Goal: Task Accomplishment & Management: Manage account settings

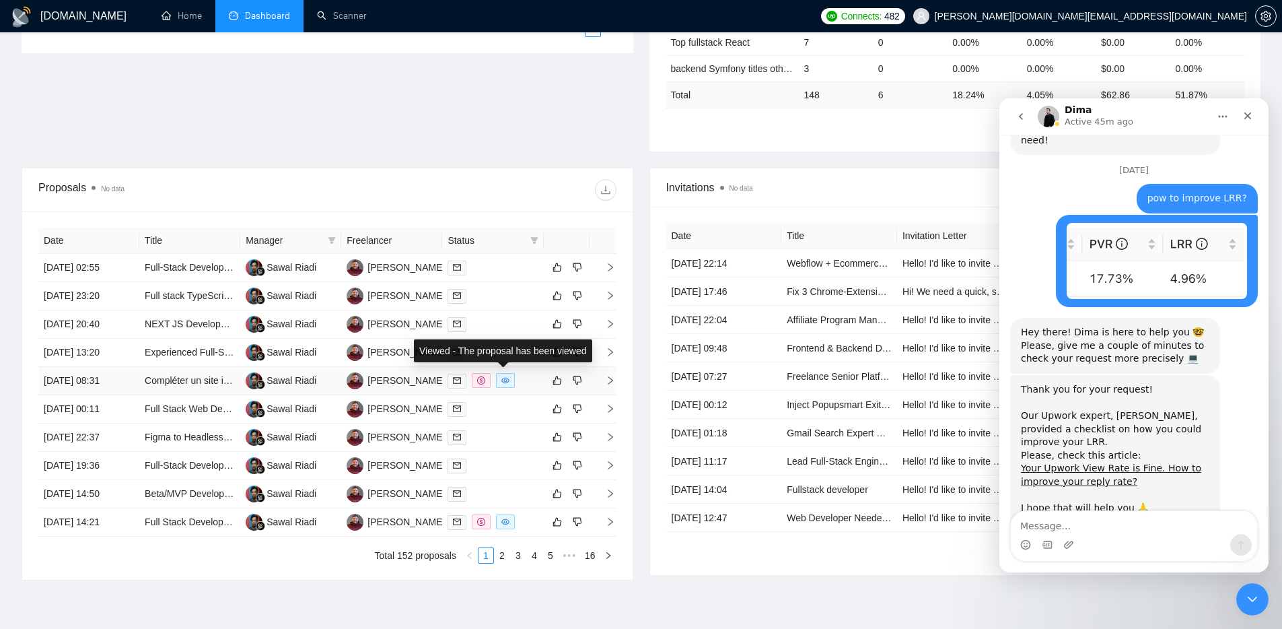
scroll to position [412, 0]
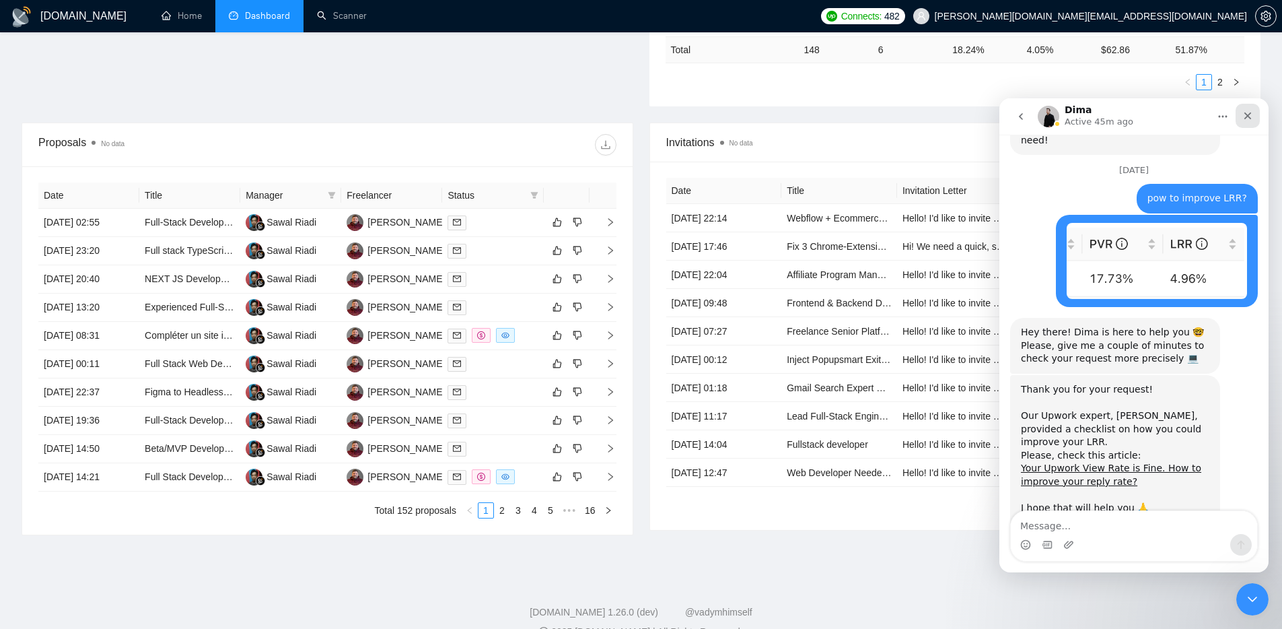
click at [1252, 115] on icon "Close" at bounding box center [1248, 115] width 11 height 11
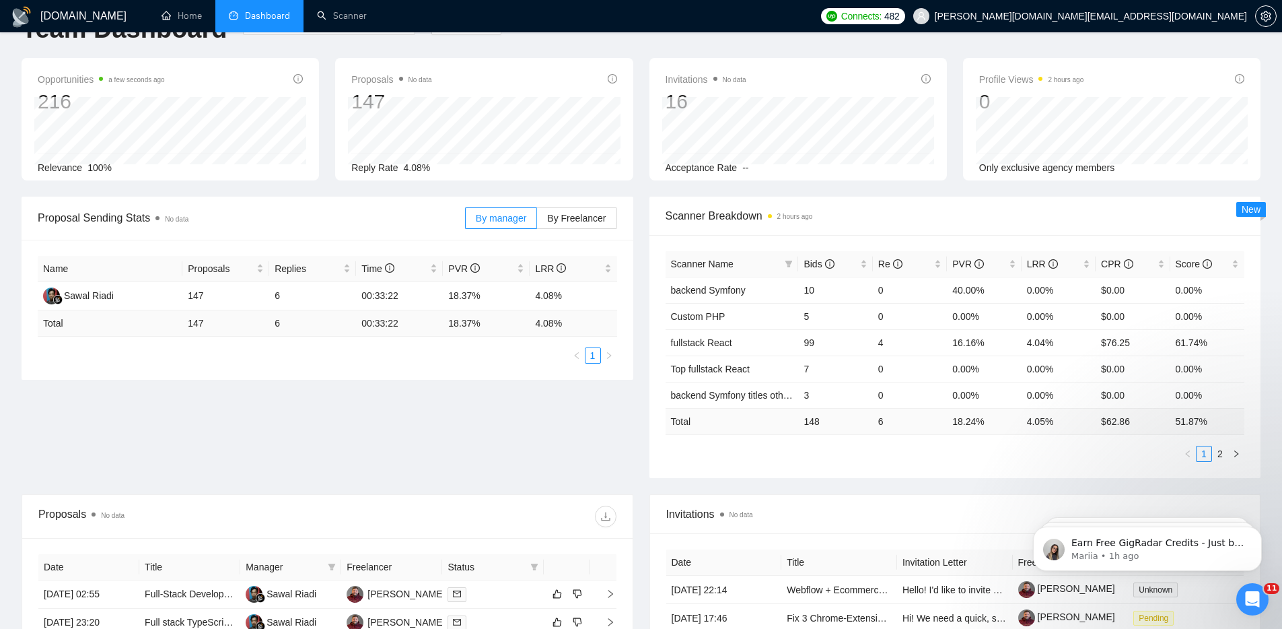
scroll to position [0, 0]
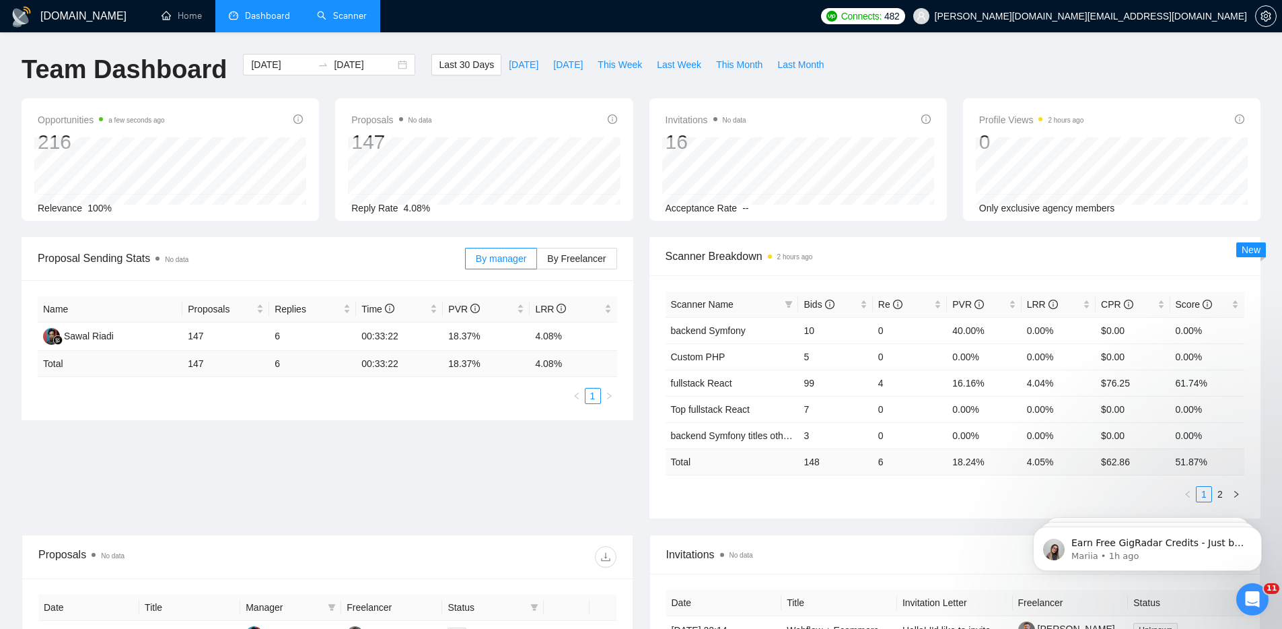
click at [345, 14] on link "Scanner" at bounding box center [342, 15] width 50 height 11
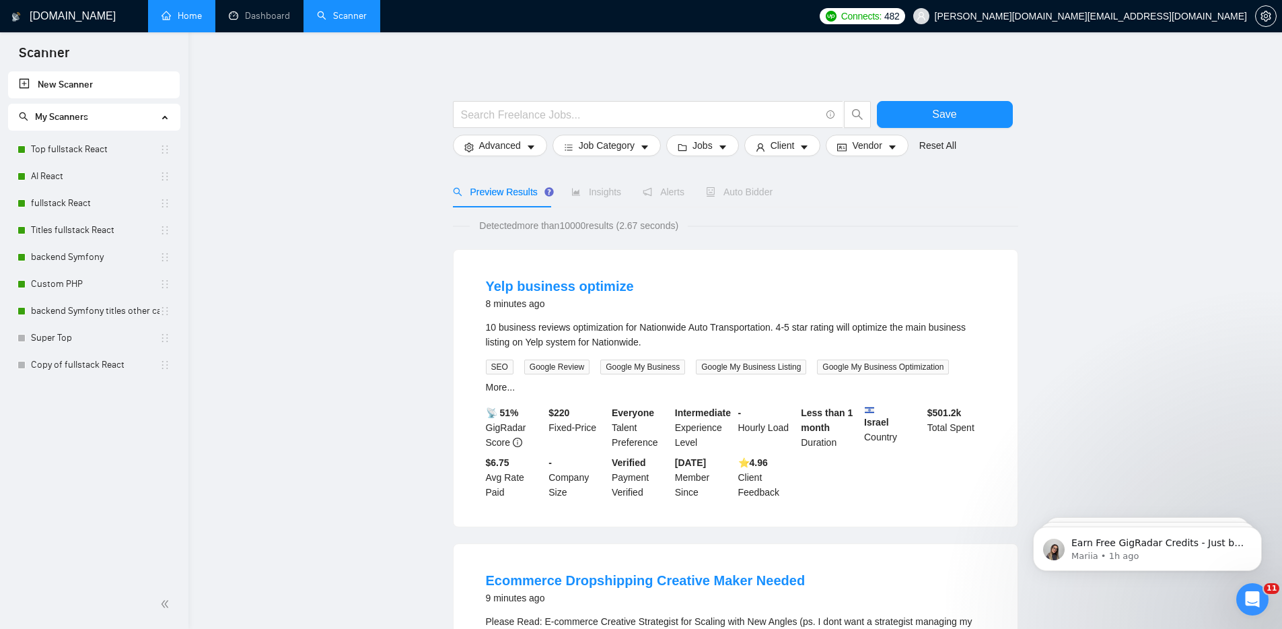
click at [191, 21] on link "Home" at bounding box center [182, 15] width 40 height 11
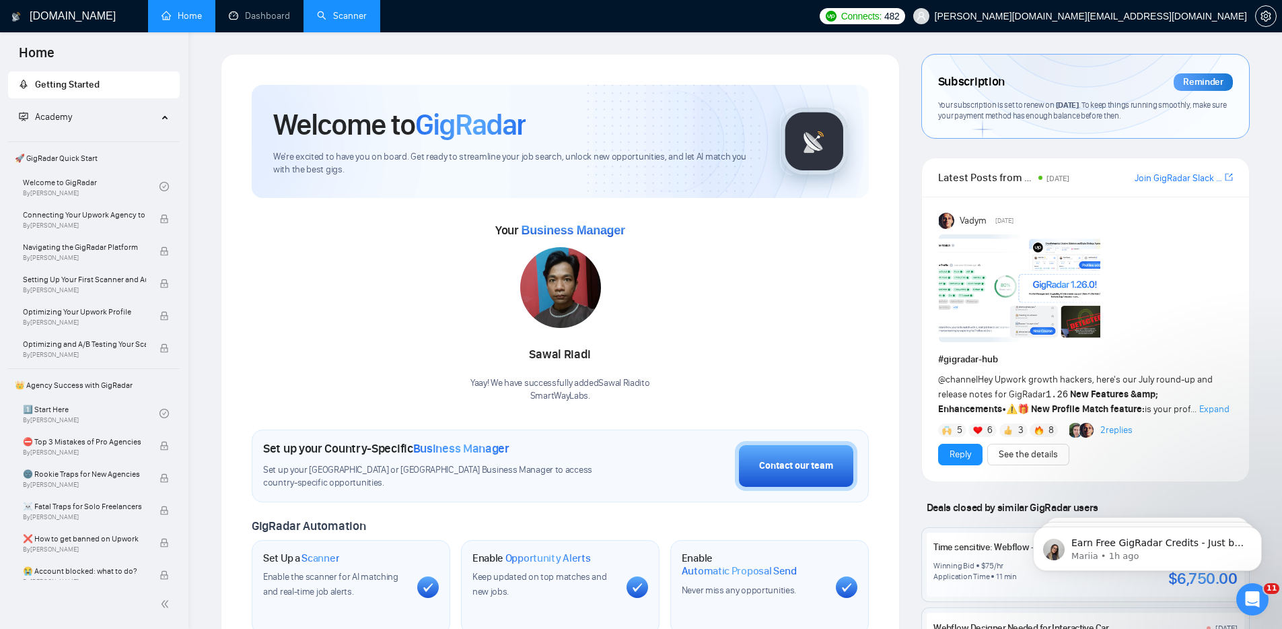
click at [341, 16] on link "Scanner" at bounding box center [342, 15] width 50 height 11
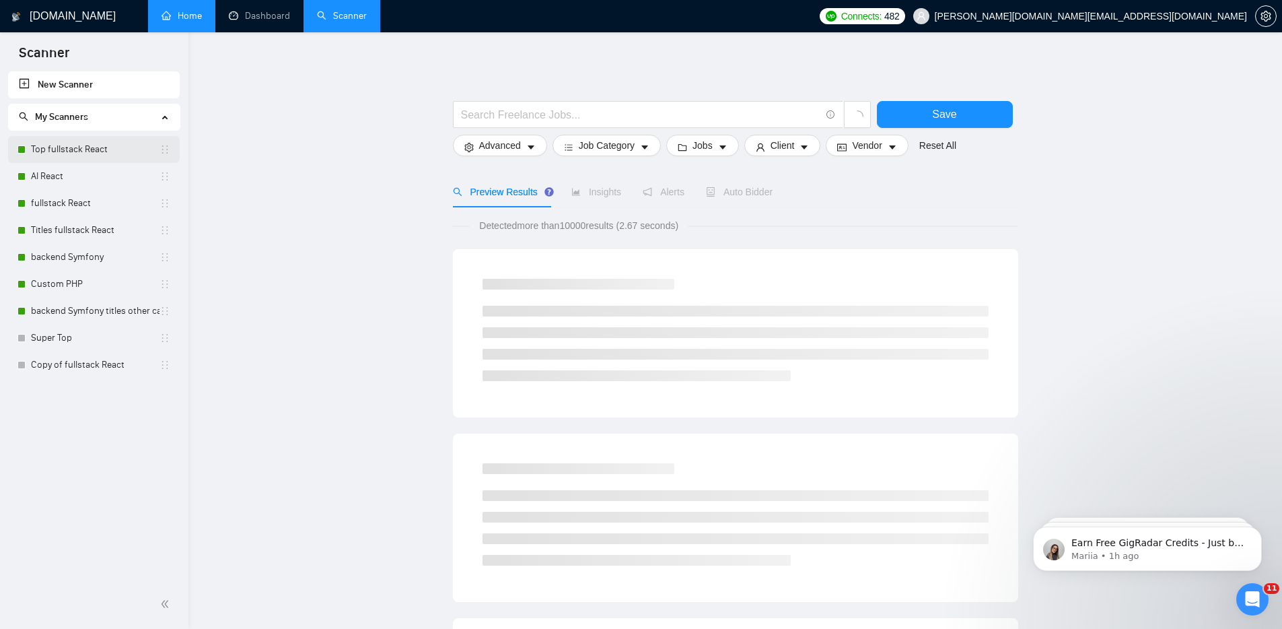
click at [22, 147] on body "Scanner New Scanner My Scanners Top fullstack React AI React fullstack React Ti…" at bounding box center [641, 314] width 1282 height 629
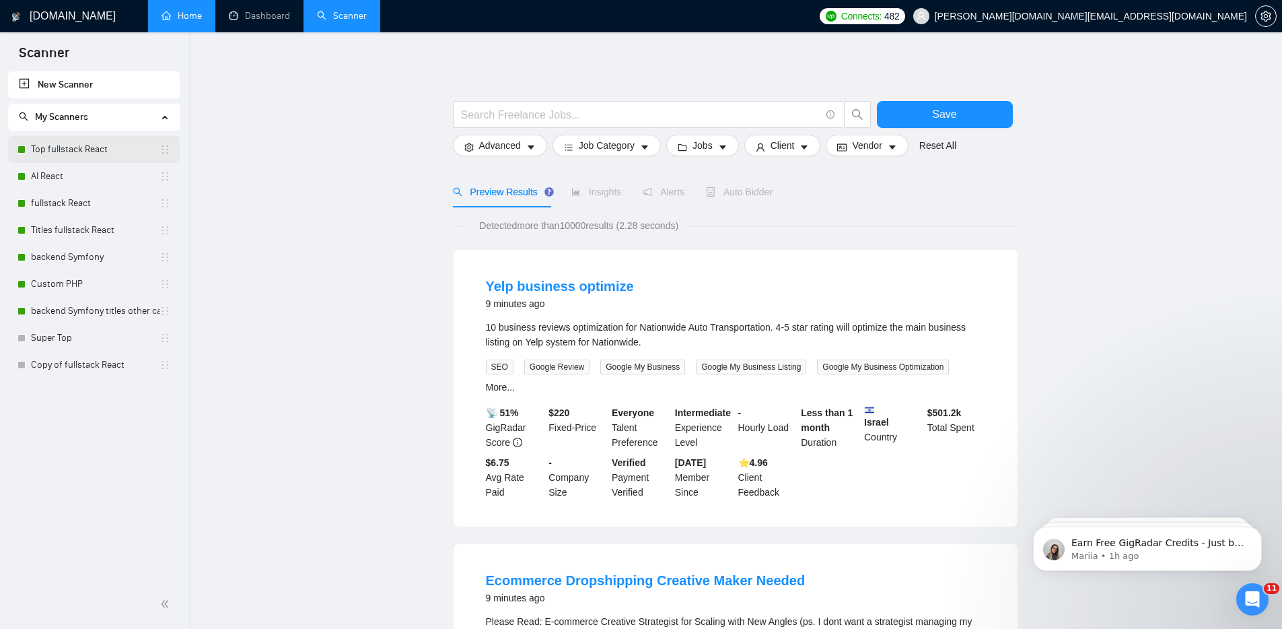
click at [80, 151] on link "Top fullstack React" at bounding box center [95, 149] width 129 height 27
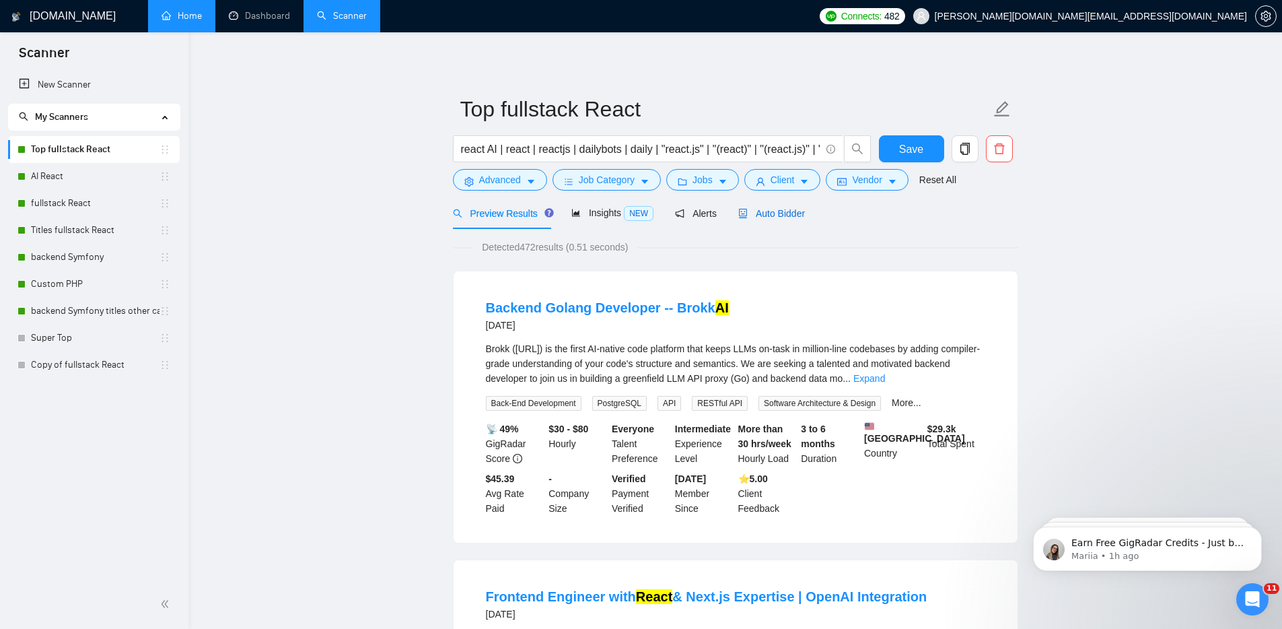
click at [784, 215] on span "Auto Bidder" at bounding box center [771, 213] width 67 height 11
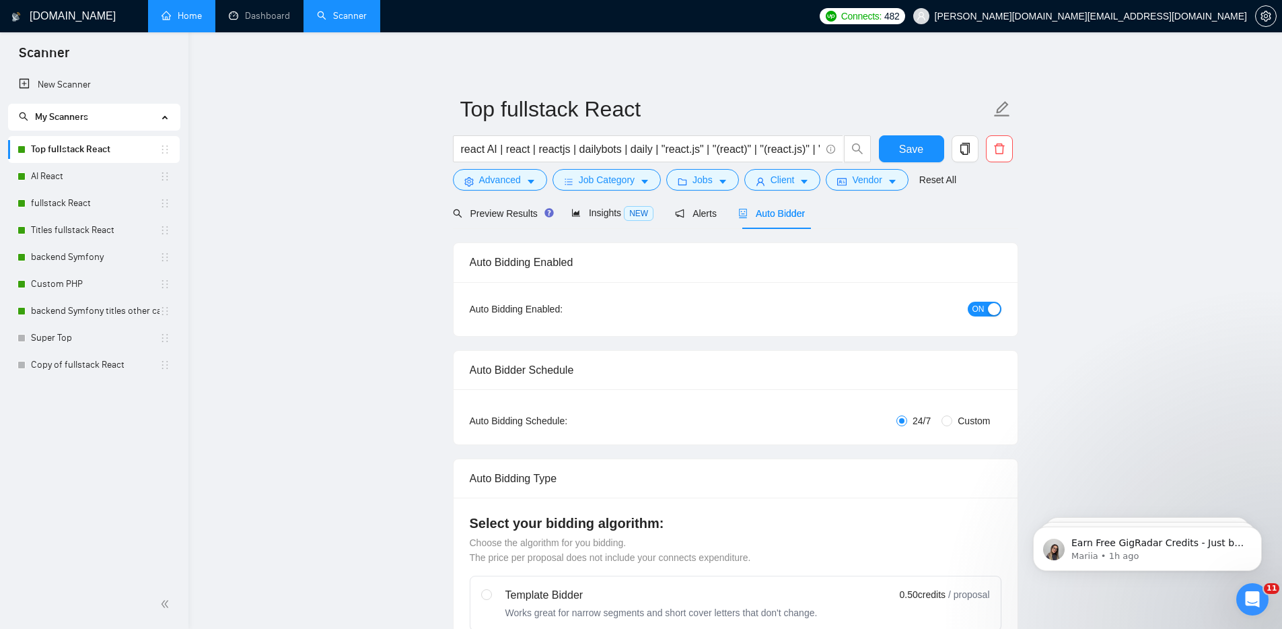
click at [982, 309] on span "ON" at bounding box center [979, 309] width 12 height 15
click at [900, 148] on span "Save" at bounding box center [911, 149] width 24 height 17
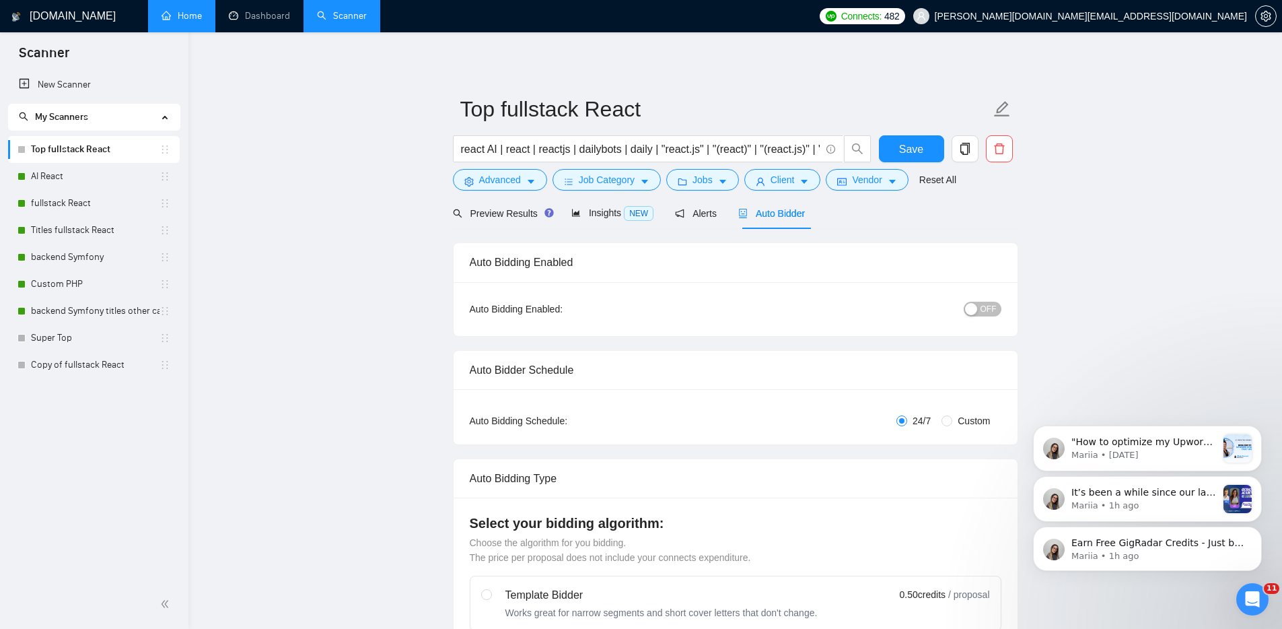
drag, startPoint x: 1259, startPoint y: 531, endPoint x: 1258, endPoint y: 555, distance: 23.6
click at [1259, 530] on icon "Dismiss notification" at bounding box center [1258, 530] width 4 height 4
